Goal: Information Seeking & Learning: Understand process/instructions

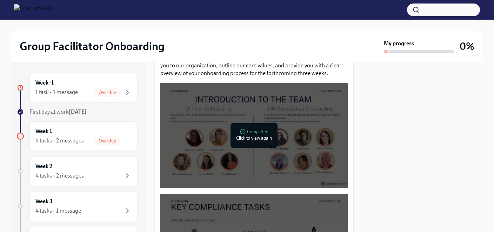
scroll to position [332, 0]
click at [267, 137] on div at bounding box center [253, 135] width 187 height 105
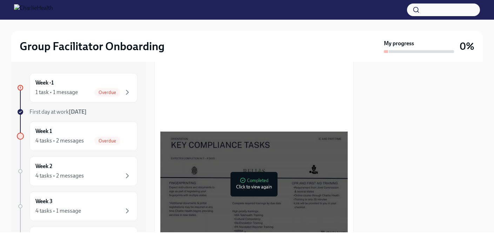
scroll to position [395, 0]
click at [286, 196] on div at bounding box center [253, 183] width 187 height 105
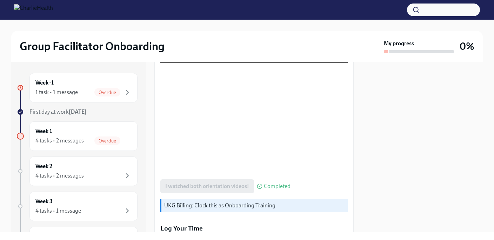
scroll to position [461, 0]
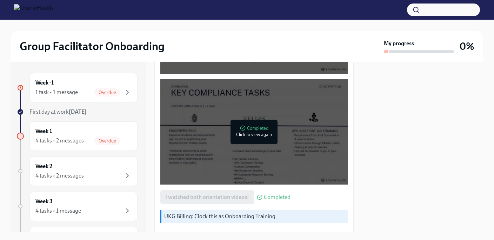
scroll to position [542, 0]
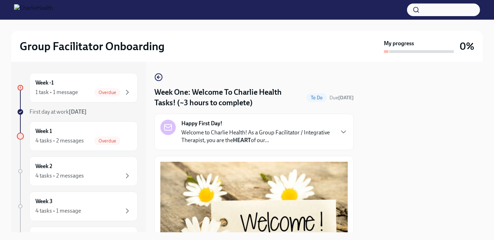
click at [437, 44] on div "My progress" at bounding box center [419, 46] width 70 height 13
click at [73, 88] on div "1 task • 1 message" at bounding box center [56, 92] width 42 height 8
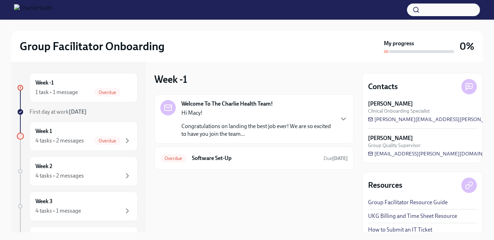
drag, startPoint x: 464, startPoint y: 119, endPoint x: 376, endPoint y: 114, distance: 88.2
click at [376, 114] on div "Maggie Greenawalt Clinical Onboarding Specialist maggie.greenawalt@charliehealt…" at bounding box center [422, 111] width 109 height 23
click at [311, 196] on div "Week -1 Welcome To The Charlie Health Team! Hi Macy! Congratulations on landing…" at bounding box center [253, 147] width 199 height 170
drag, startPoint x: 475, startPoint y: 119, endPoint x: 371, endPoint y: 113, distance: 103.6
click at [371, 113] on div "Maggie Greenawalt Clinical Onboarding Specialist maggie.greenawalt@charliehealt…" at bounding box center [422, 111] width 109 height 23
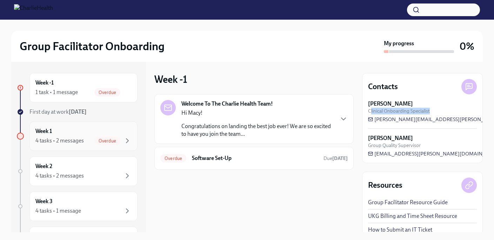
click at [77, 141] on div "4 tasks • 2 messages" at bounding box center [59, 141] width 48 height 8
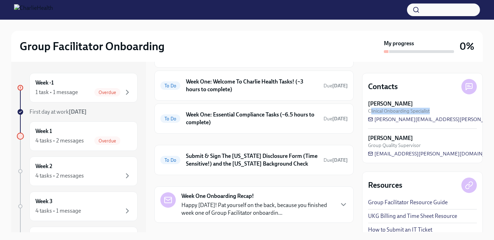
scroll to position [102, 0]
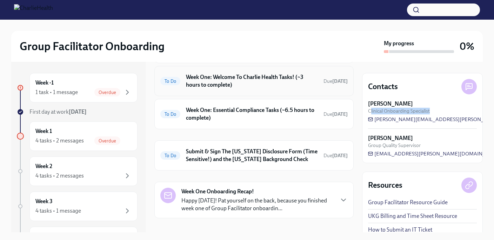
click at [246, 82] on h6 "Week One: Welcome To Charlie Health Tasks! (~3 hours to complete)" at bounding box center [252, 80] width 132 height 15
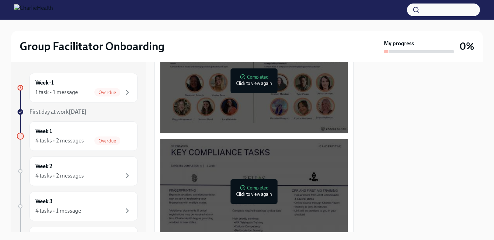
scroll to position [391, 0]
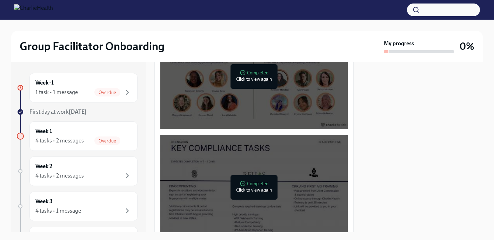
click at [270, 92] on div at bounding box center [253, 76] width 187 height 105
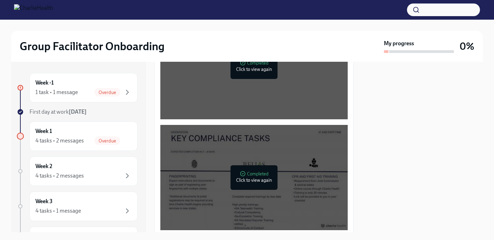
scroll to position [404, 0]
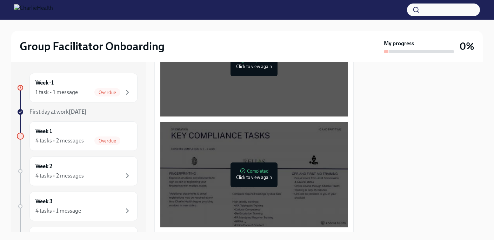
click at [283, 187] on div at bounding box center [253, 174] width 187 height 105
